Goal: Transaction & Acquisition: Purchase product/service

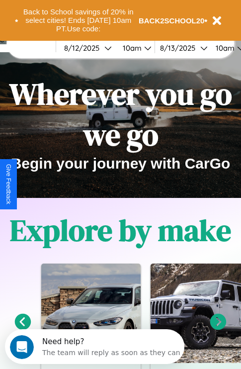
scroll to position [153, 0]
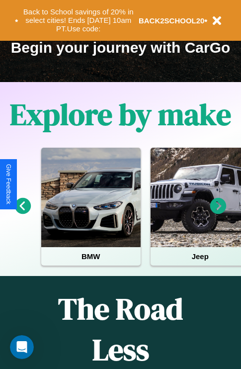
click at [218, 213] on icon at bounding box center [218, 206] width 16 height 16
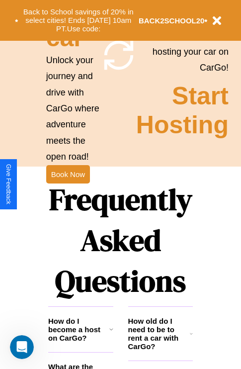
scroll to position [968, 0]
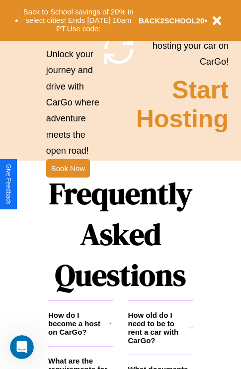
click at [68, 184] on h1 "Frequently Asked Questions" at bounding box center [120, 234] width 145 height 132
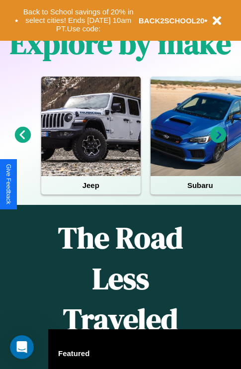
scroll to position [0, 0]
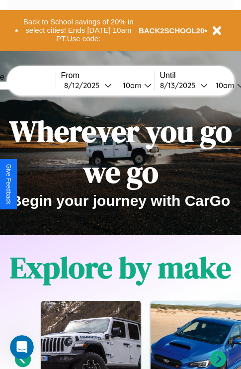
click at [33, 85] on input "text" at bounding box center [18, 86] width 75 height 8
type input "*******"
click at [99, 85] on div "[DATE]" at bounding box center [84, 85] width 40 height 9
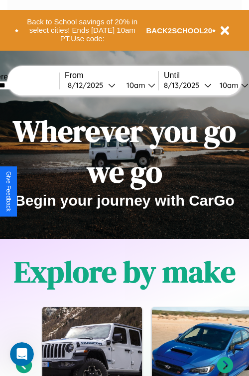
select select "*"
select select "****"
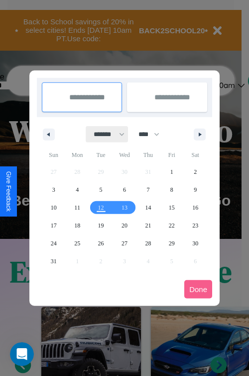
click at [104, 134] on select "******* ******** ***** ***** *** **** **** ****** ********* ******* ******** **…" at bounding box center [107, 134] width 42 height 16
select select "**"
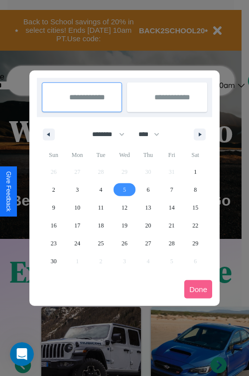
click at [124, 189] on span "5" at bounding box center [124, 190] width 3 height 18
type input "**********"
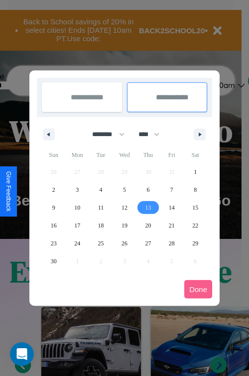
click at [148, 207] on span "13" at bounding box center [148, 208] width 6 height 18
type input "**********"
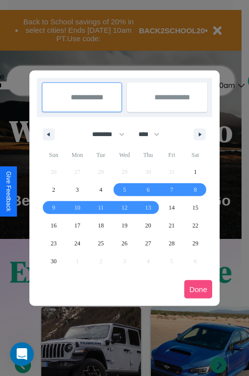
click at [198, 289] on button "Done" at bounding box center [198, 289] width 28 height 18
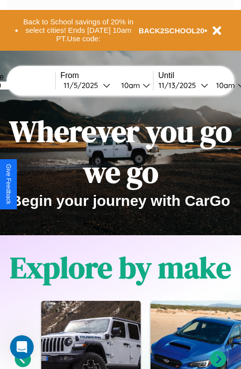
click at [142, 85] on div "10am" at bounding box center [129, 85] width 26 height 9
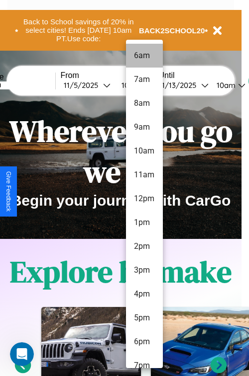
click at [144, 56] on li "6am" at bounding box center [144, 56] width 37 height 24
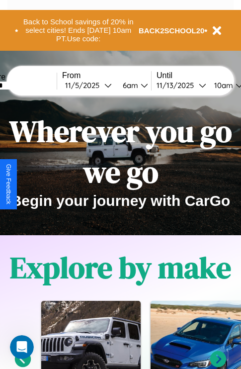
scroll to position [0, 35]
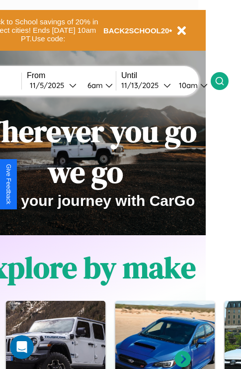
click at [225, 81] on icon at bounding box center [220, 81] width 10 height 10
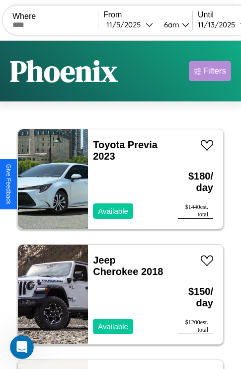
click at [210, 71] on div "Filters" at bounding box center [214, 71] width 23 height 10
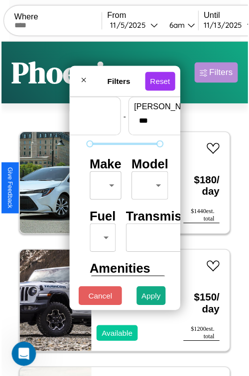
scroll to position [29, 0]
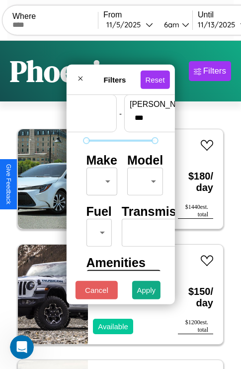
click at [100, 179] on body "CarGo Where From 11 / 5 / 2025 6am Until 11 / 13 / 2025 10am Become a Host Logi…" at bounding box center [120, 205] width 241 height 410
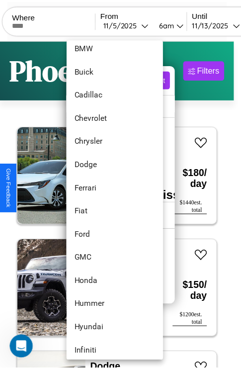
scroll to position [210, 0]
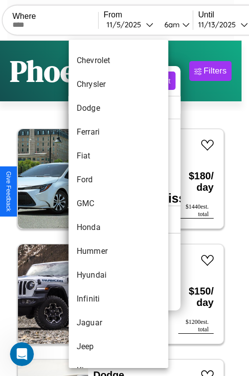
click at [99, 204] on li "GMC" at bounding box center [118, 204] width 99 height 24
type input "***"
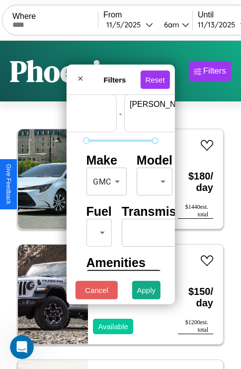
scroll to position [29, 62]
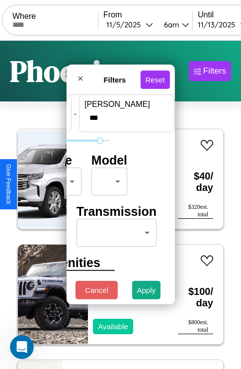
type input "***"
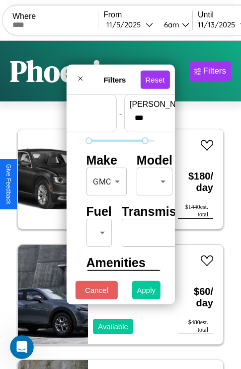
type input "**"
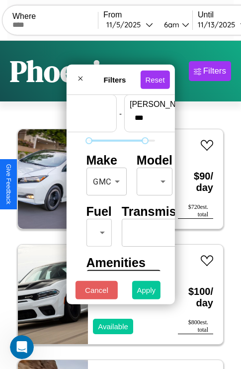
click at [147, 292] on button "Apply" at bounding box center [146, 290] width 29 height 18
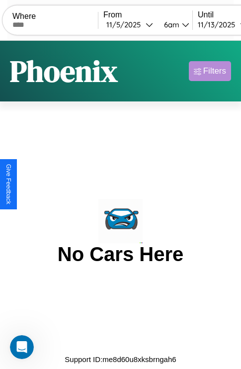
click at [210, 71] on div "Filters" at bounding box center [214, 71] width 23 height 10
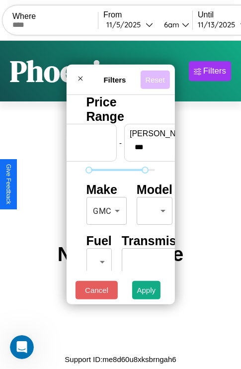
click at [157, 77] on button "Reset" at bounding box center [154, 79] width 29 height 18
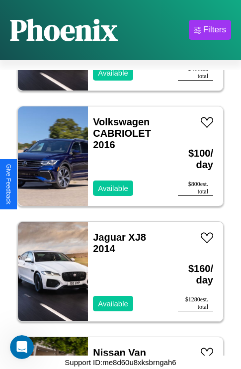
scroll to position [5572, 0]
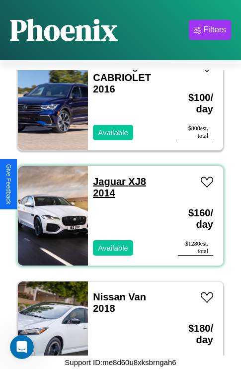
click at [106, 176] on link "Jaguar XJ8 2014" at bounding box center [119, 187] width 53 height 22
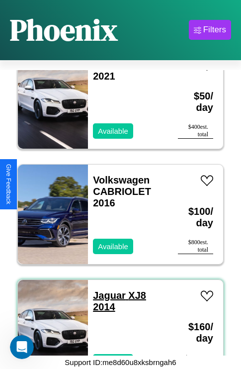
scroll to position [5457, 0]
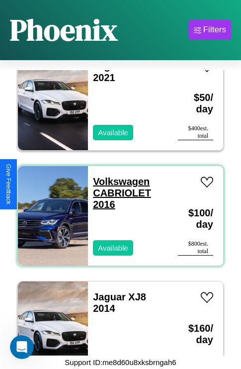
click at [118, 176] on link "Volkswagen CABRIOLET 2016" at bounding box center [122, 193] width 58 height 34
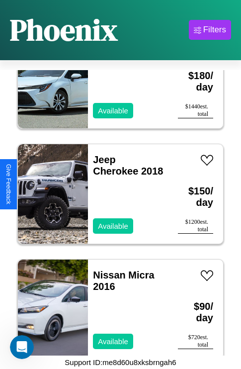
scroll to position [3266, 0]
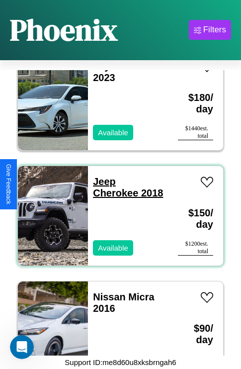
click at [101, 176] on link "Jeep Cherokee 2018" at bounding box center [128, 187] width 70 height 22
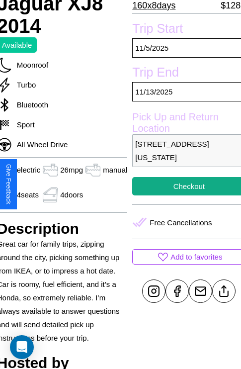
scroll to position [248, 40]
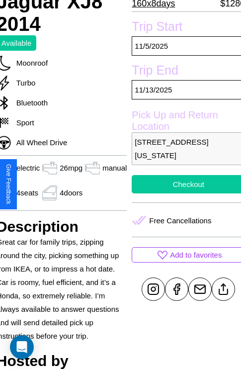
click at [184, 184] on button "Checkout" at bounding box center [188, 184] width 113 height 18
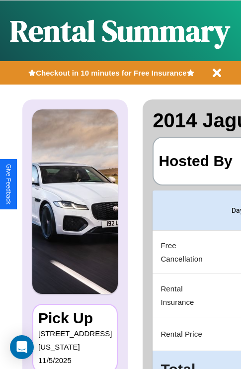
scroll to position [0, 190]
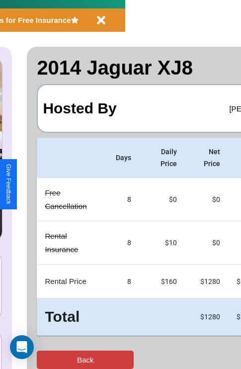
click at [48, 359] on button "Back" at bounding box center [85, 359] width 97 height 18
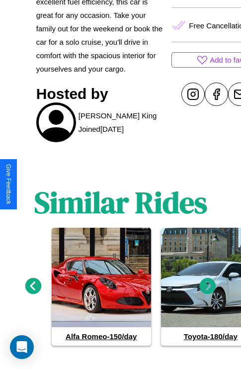
scroll to position [452, 0]
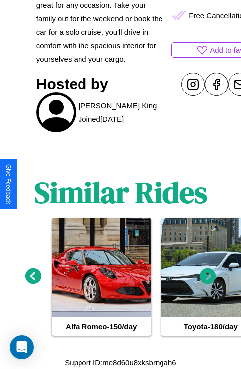
click at [208, 276] on icon at bounding box center [208, 276] width 16 height 16
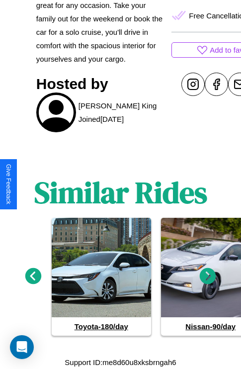
click at [33, 276] on icon at bounding box center [33, 276] width 16 height 16
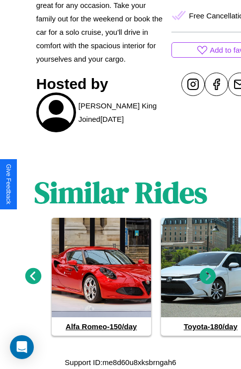
click at [208, 276] on icon at bounding box center [208, 276] width 16 height 16
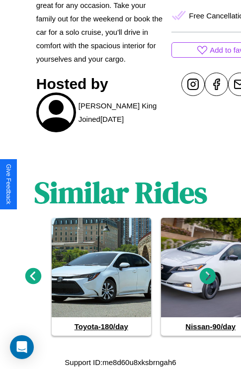
click at [33, 276] on icon at bounding box center [33, 276] width 16 height 16
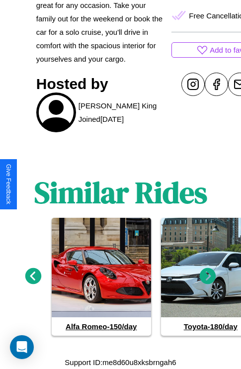
click at [208, 276] on icon at bounding box center [208, 276] width 16 height 16
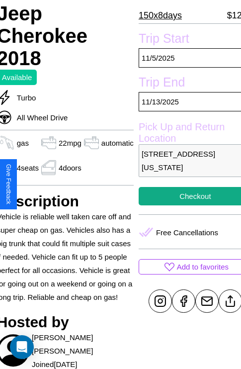
scroll to position [187, 42]
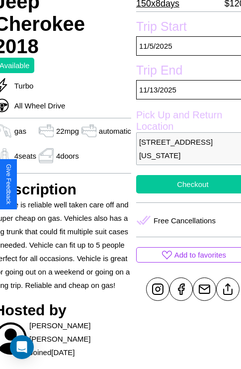
click at [184, 184] on button "Checkout" at bounding box center [192, 184] width 113 height 18
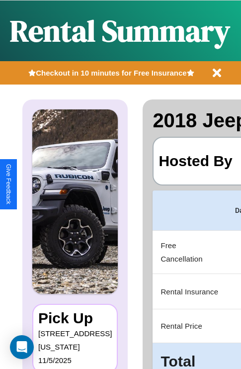
scroll to position [0, 190]
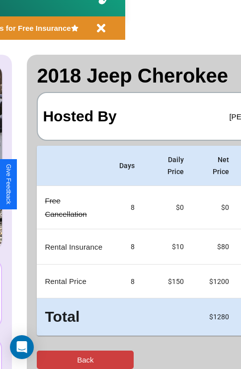
click at [48, 359] on button "Back" at bounding box center [85, 359] width 97 height 18
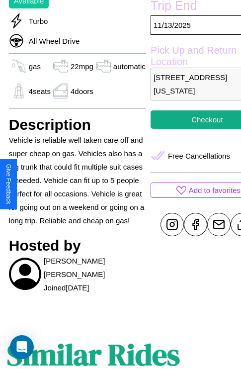
scroll to position [292, 32]
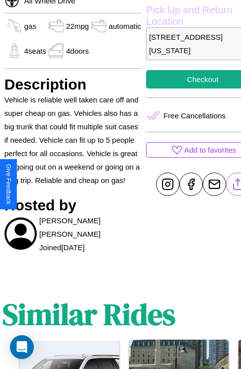
click at [238, 184] on line at bounding box center [238, 182] width 0 height 7
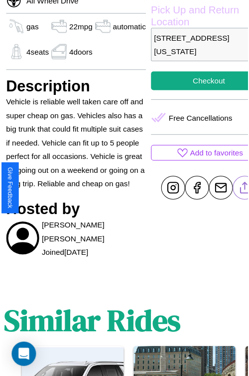
scroll to position [258, 42]
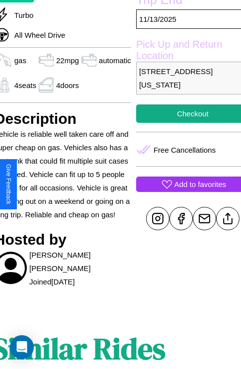
click at [184, 184] on p "Add to favorites" at bounding box center [200, 183] width 52 height 13
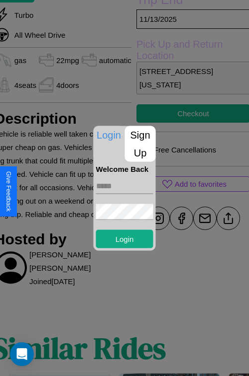
click at [140, 144] on p "Sign Up" at bounding box center [140, 144] width 31 height 36
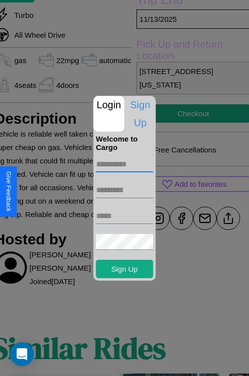
click at [124, 164] on input "text" at bounding box center [124, 165] width 57 height 16
type input "*****"
click at [124, 190] on input "text" at bounding box center [124, 190] width 57 height 16
type input "****"
click at [124, 216] on input "text" at bounding box center [124, 216] width 57 height 16
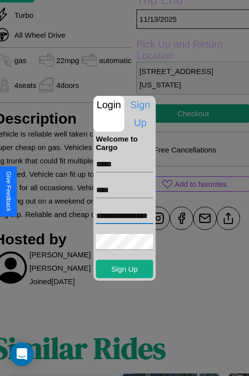
scroll to position [0, 15]
type input "**********"
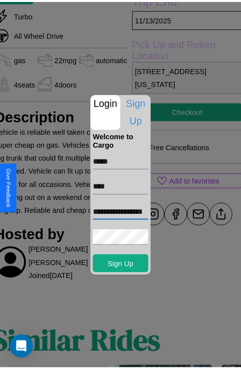
scroll to position [0, 0]
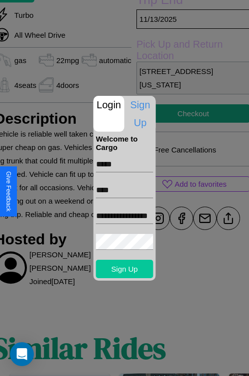
click at [124, 269] on button "Sign Up" at bounding box center [124, 269] width 57 height 18
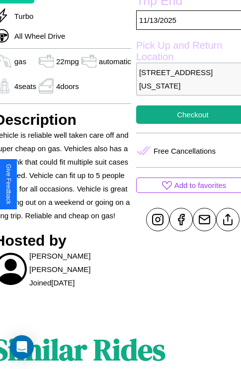
scroll to position [187, 42]
